Goal: Find specific page/section: Locate a particular part of the current website

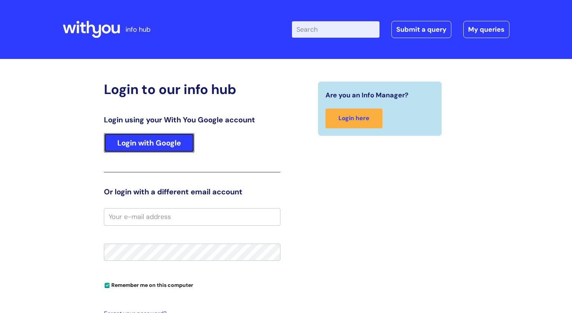
click at [171, 136] on link "Login with Google" at bounding box center [149, 142] width 91 height 19
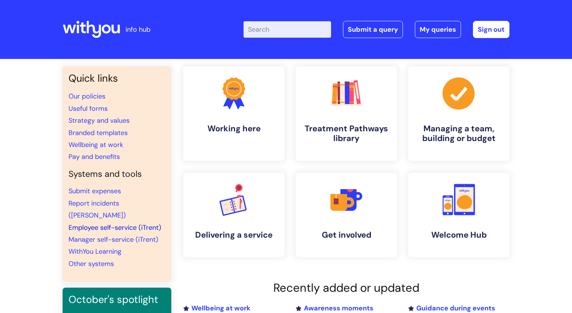
click at [127, 223] on link "Employee self-service (iTrent)" at bounding box center [115, 227] width 93 height 9
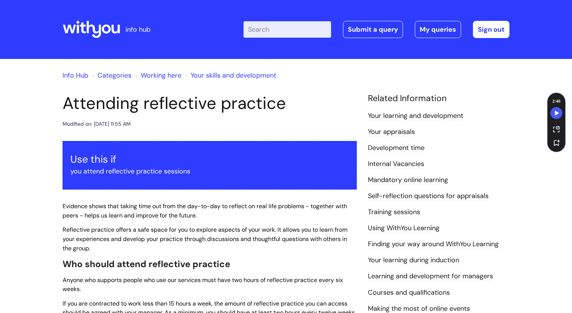
click at [71, 75] on link "Info Hub" at bounding box center [76, 75] width 26 height 9
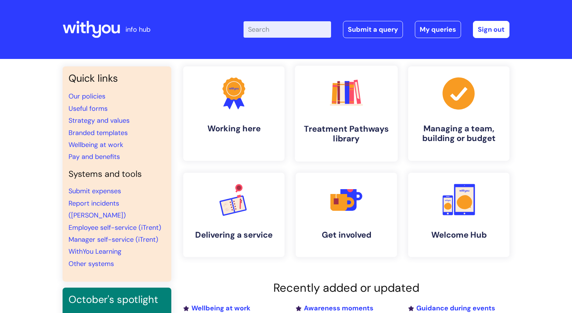
click at [355, 127] on h4 "Treatment Pathways library" at bounding box center [346, 134] width 91 height 20
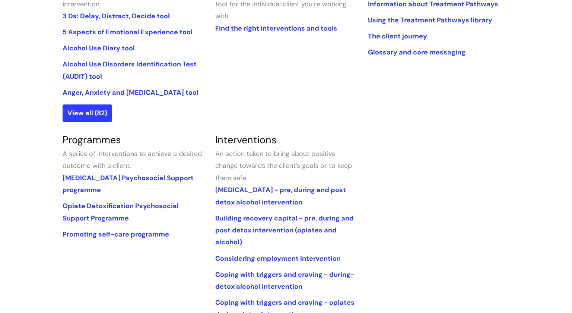
scroll to position [247, 0]
